Goal: Transaction & Acquisition: Purchase product/service

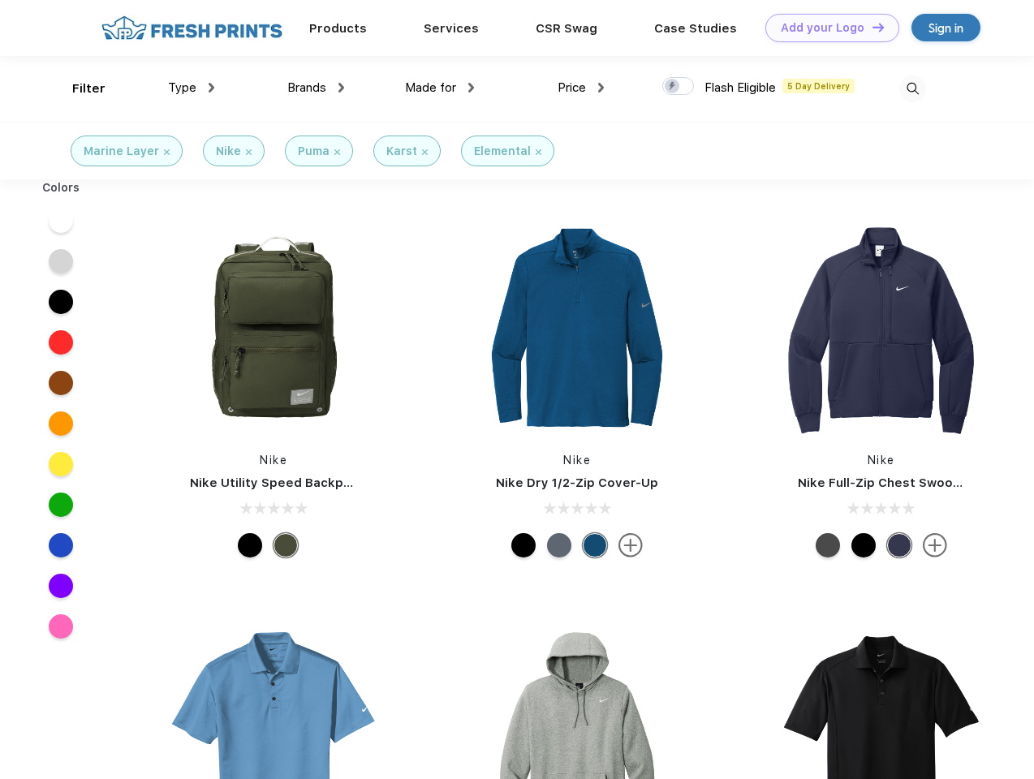
click at [826, 28] on link "Add your Logo Design Tool" at bounding box center [832, 28] width 134 height 28
click at [0, 0] on div "Design Tool" at bounding box center [0, 0] width 0 height 0
click at [870, 27] on link "Add your Logo Design Tool" at bounding box center [832, 28] width 134 height 28
click at [78, 88] on div "Filter" at bounding box center [88, 89] width 33 height 19
click at [191, 88] on span "Type" at bounding box center [182, 87] width 28 height 15
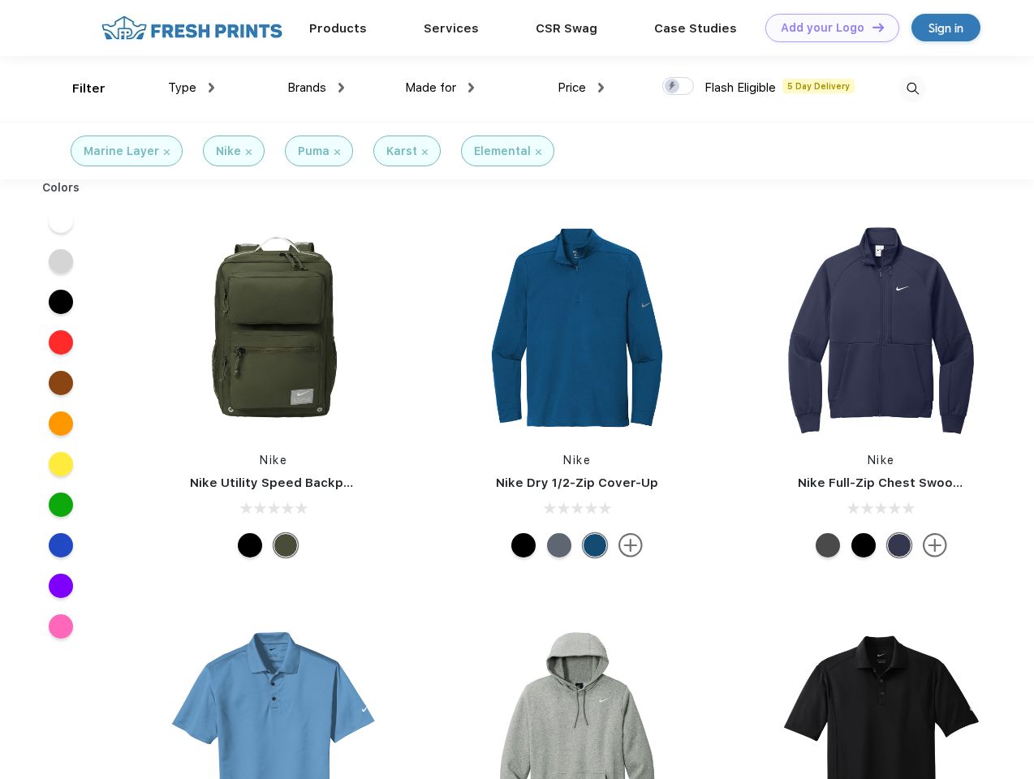
click at [316, 88] on span "Brands" at bounding box center [306, 87] width 39 height 15
click at [440, 88] on span "Made for" at bounding box center [430, 87] width 51 height 15
click at [581, 88] on span "Price" at bounding box center [571, 87] width 28 height 15
click at [678, 87] on div at bounding box center [678, 86] width 32 height 18
click at [673, 87] on input "checkbox" at bounding box center [667, 81] width 11 height 11
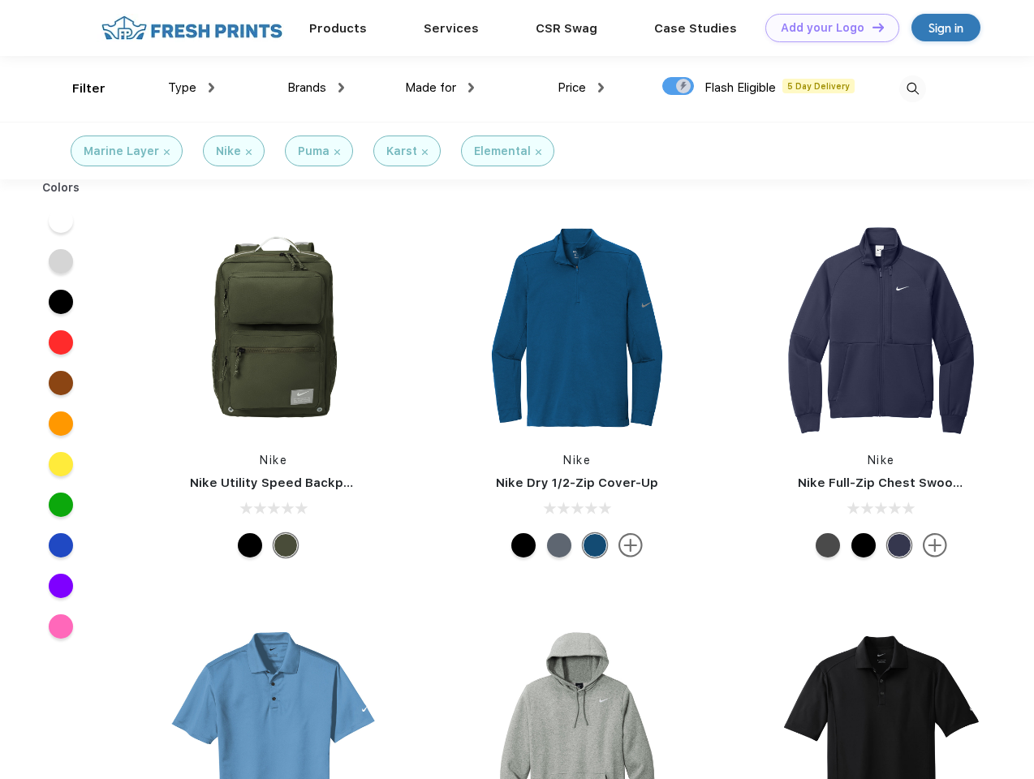
click at [912, 88] on img at bounding box center [912, 88] width 27 height 27
